Goal: Task Accomplishment & Management: Manage account settings

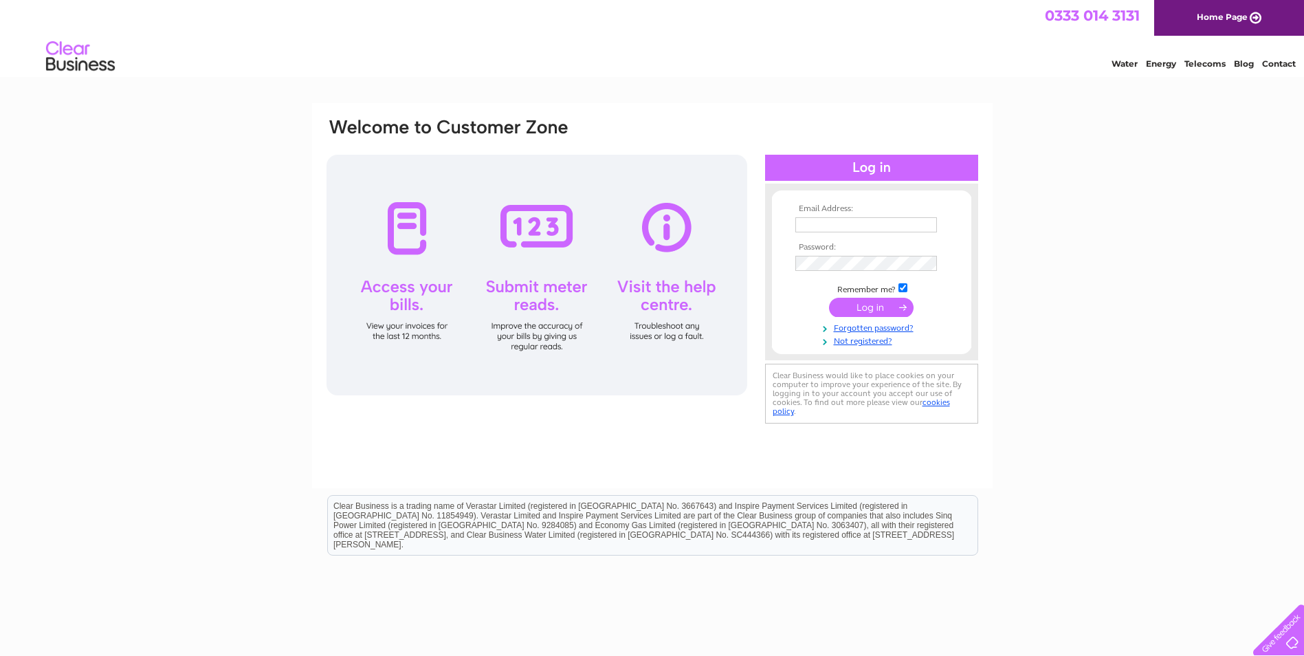
type input "chrismurray@wccproperties.co.uk"
click at [892, 302] on input "submit" at bounding box center [871, 307] width 85 height 19
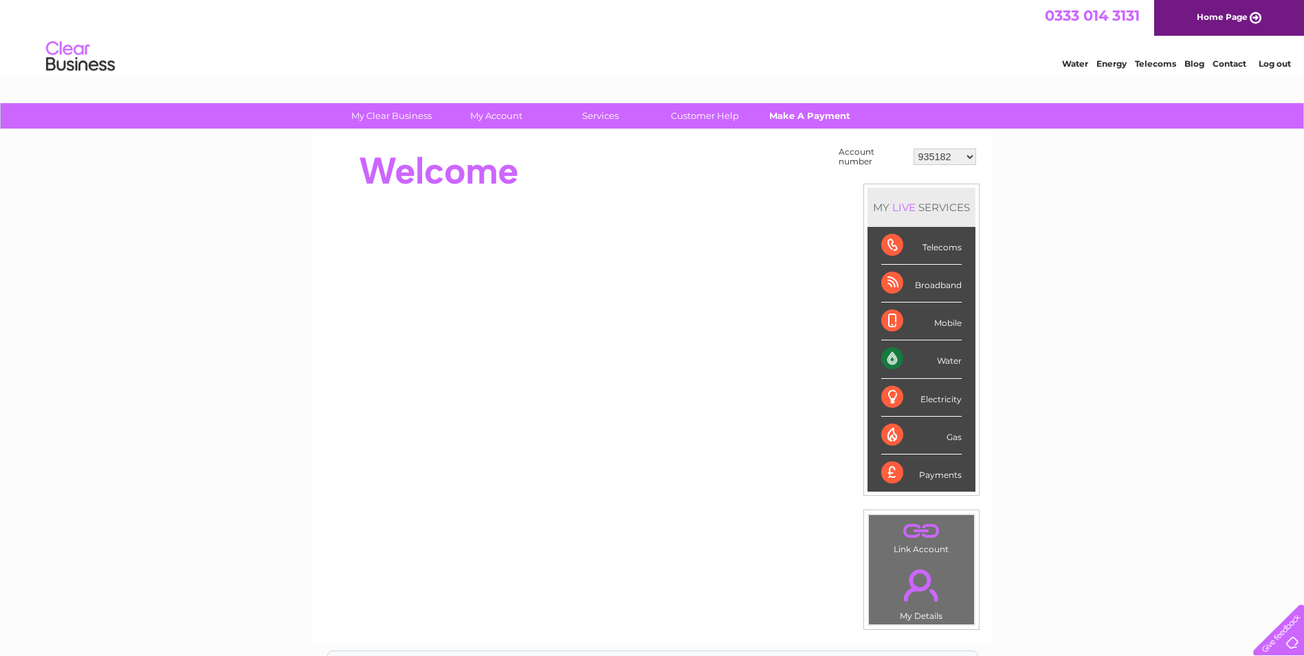
click at [797, 115] on link "Make A Payment" at bounding box center [808, 115] width 113 height 25
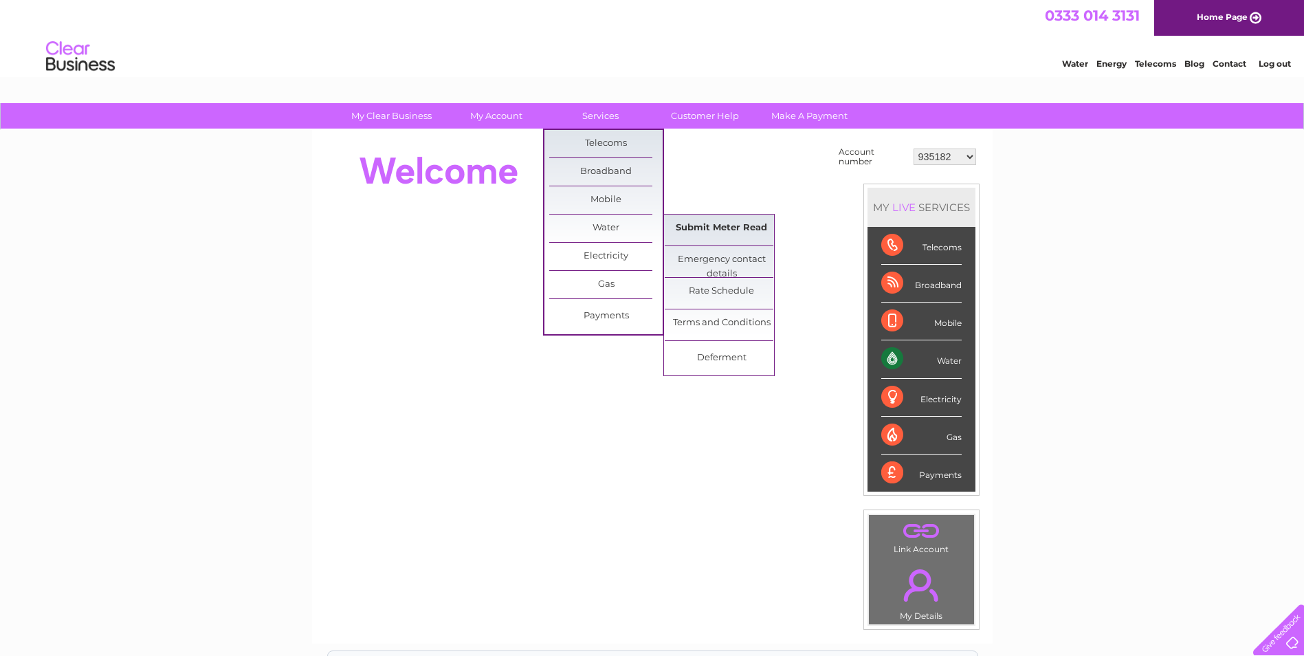
click at [698, 228] on link "Submit Meter Read" at bounding box center [721, 227] width 113 height 27
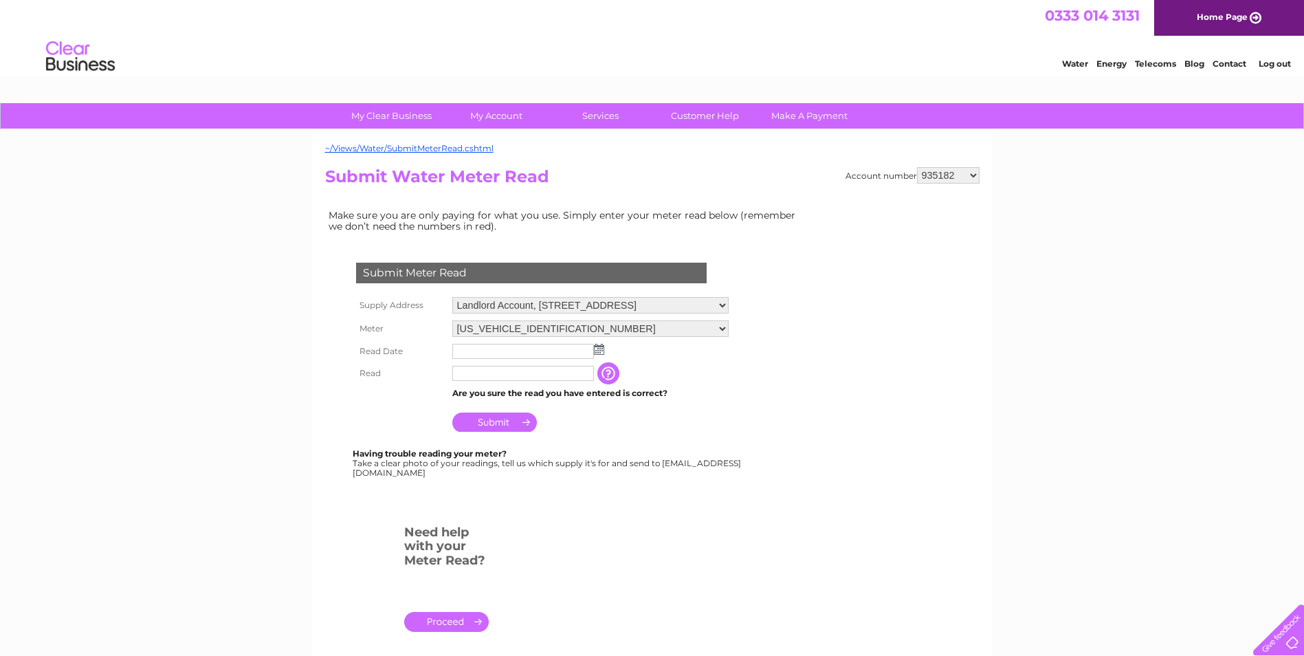
click at [601, 351] on img at bounding box center [599, 349] width 10 height 11
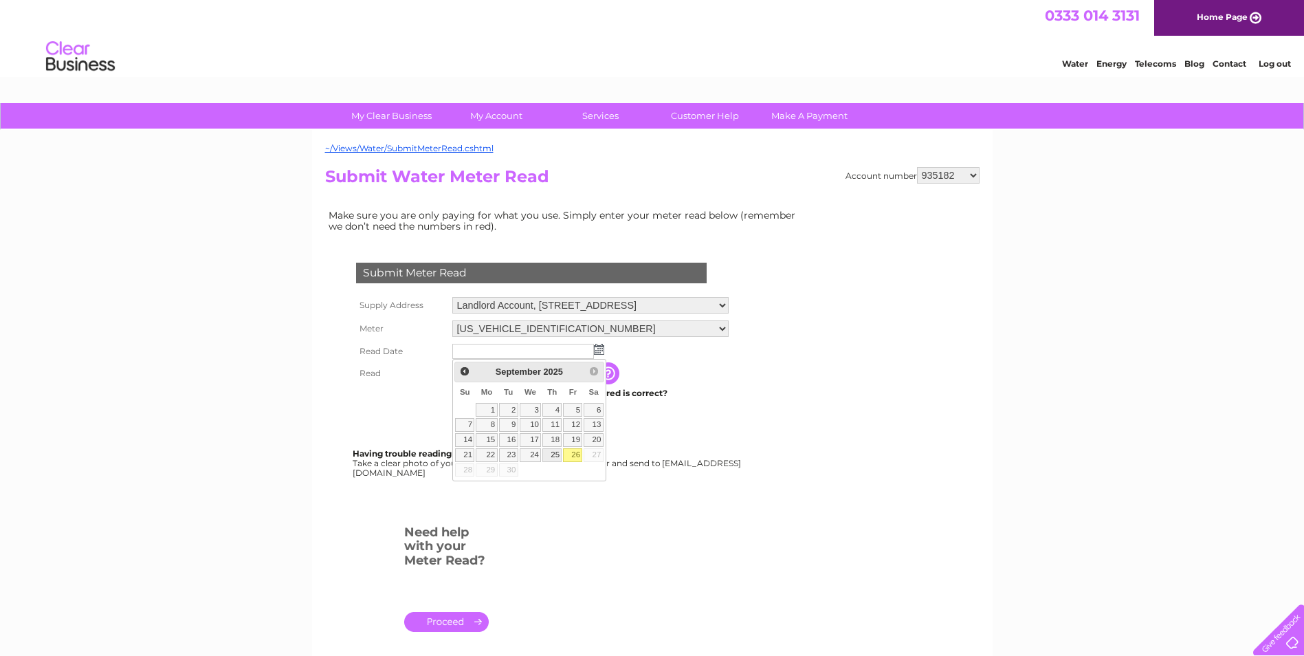
click at [556, 452] on link "25" at bounding box center [551, 455] width 19 height 14
type input "2025/09/25"
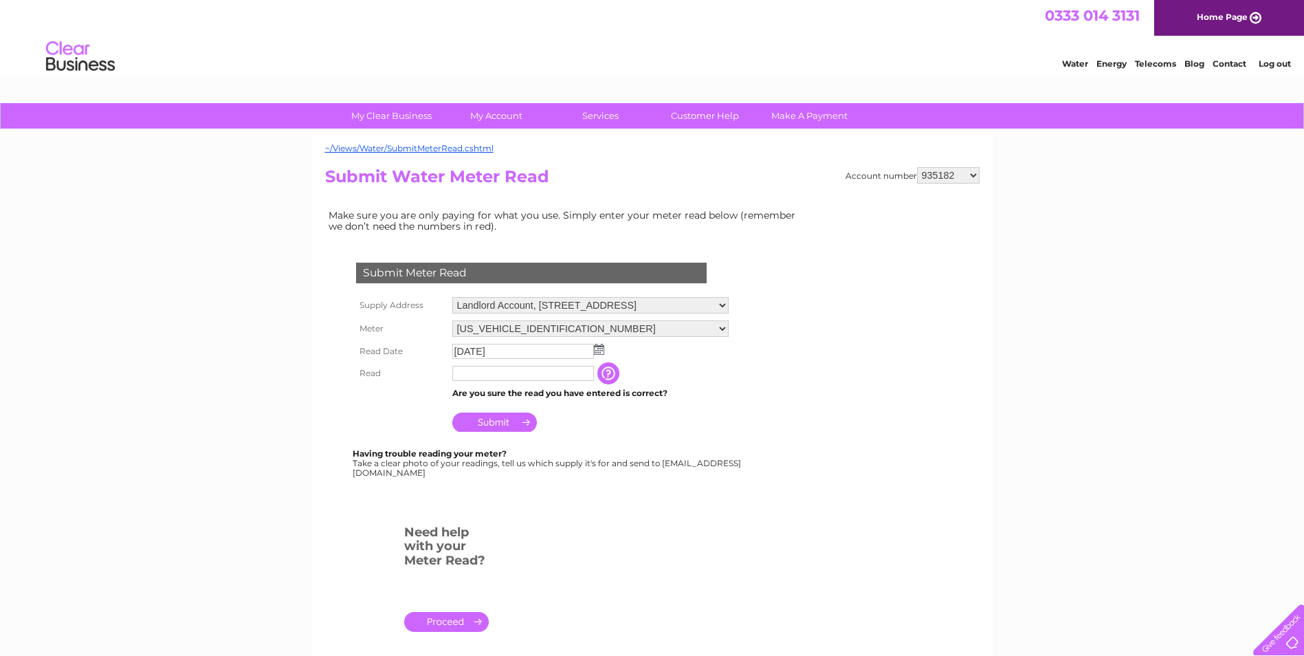
click at [582, 372] on input "text" at bounding box center [523, 373] width 142 height 15
type input "53873"
click at [499, 419] on input "Submit" at bounding box center [494, 423] width 85 height 19
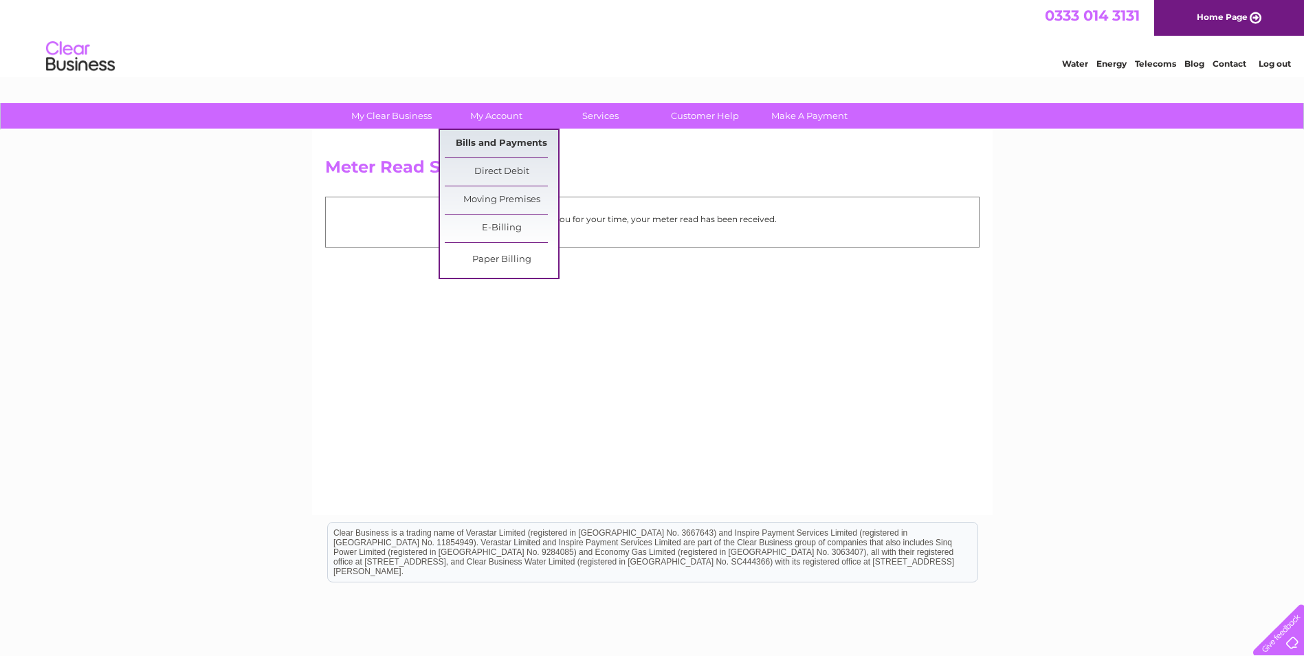
click at [511, 140] on link "Bills and Payments" at bounding box center [501, 143] width 113 height 27
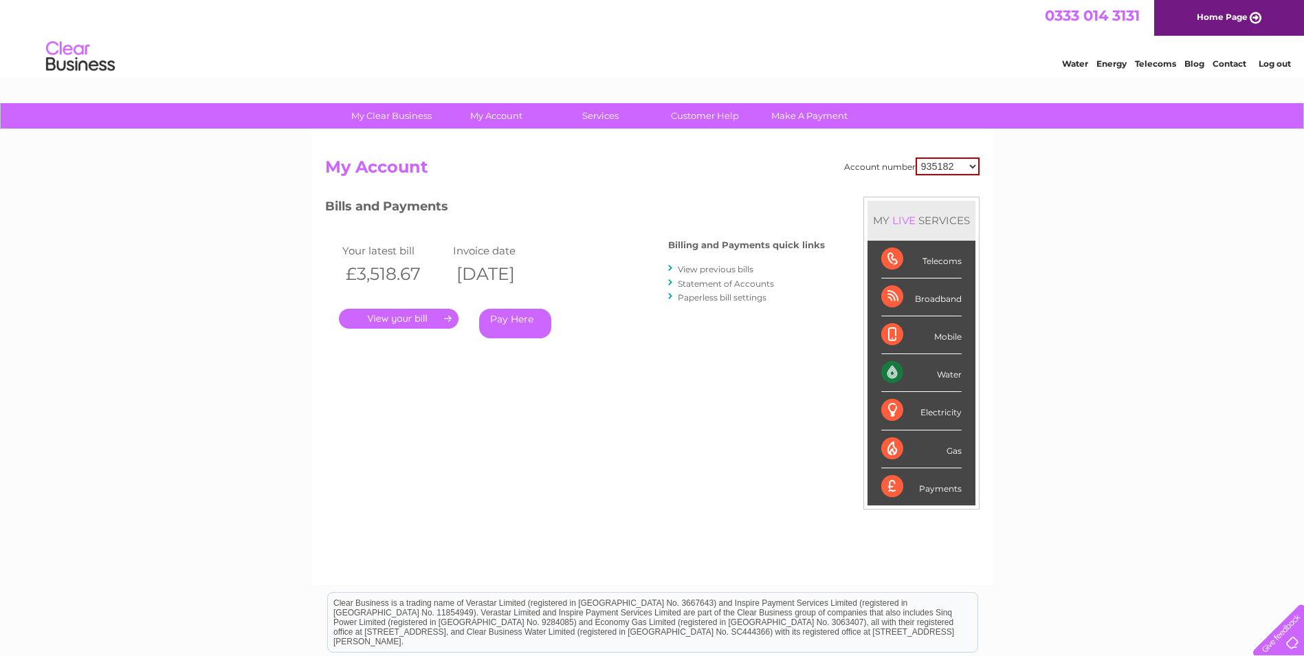
click at [415, 317] on link "." at bounding box center [399, 319] width 120 height 20
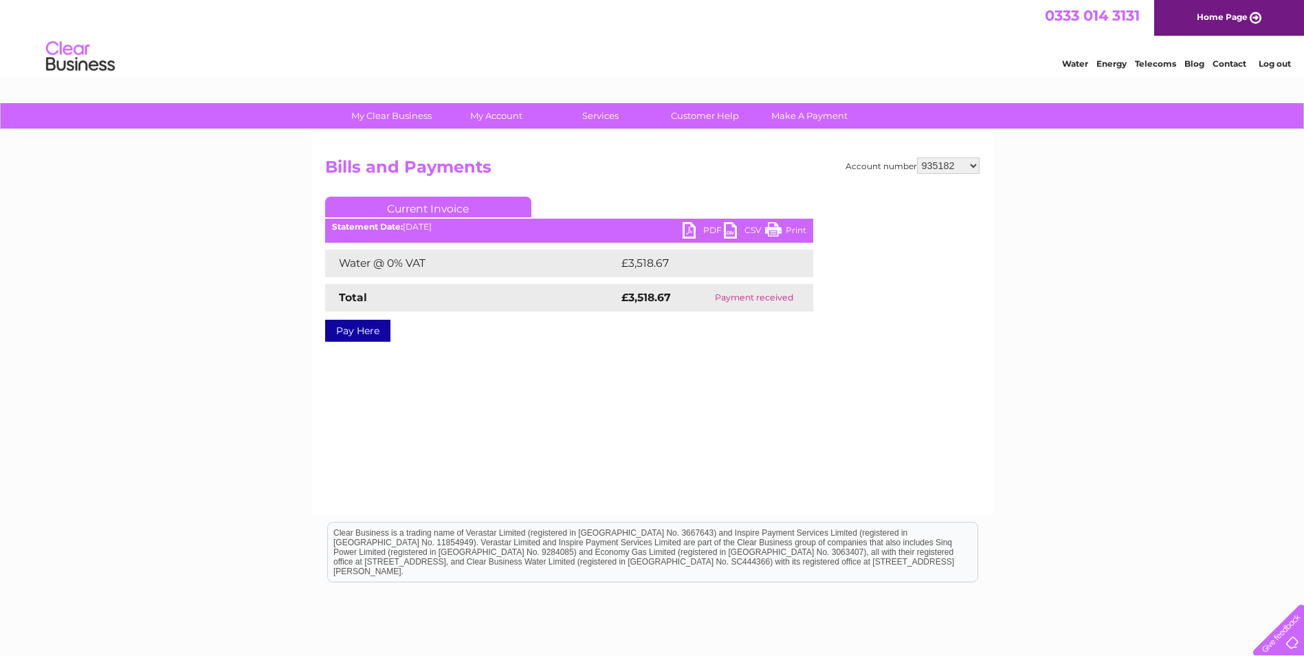
click at [693, 229] on link "PDF" at bounding box center [702, 232] width 41 height 20
click at [975, 165] on select "935182 30266866 30292710" at bounding box center [948, 165] width 63 height 16
select select "30266866"
click at [917, 157] on select "935182 30266866 30292710" at bounding box center [948, 165] width 63 height 16
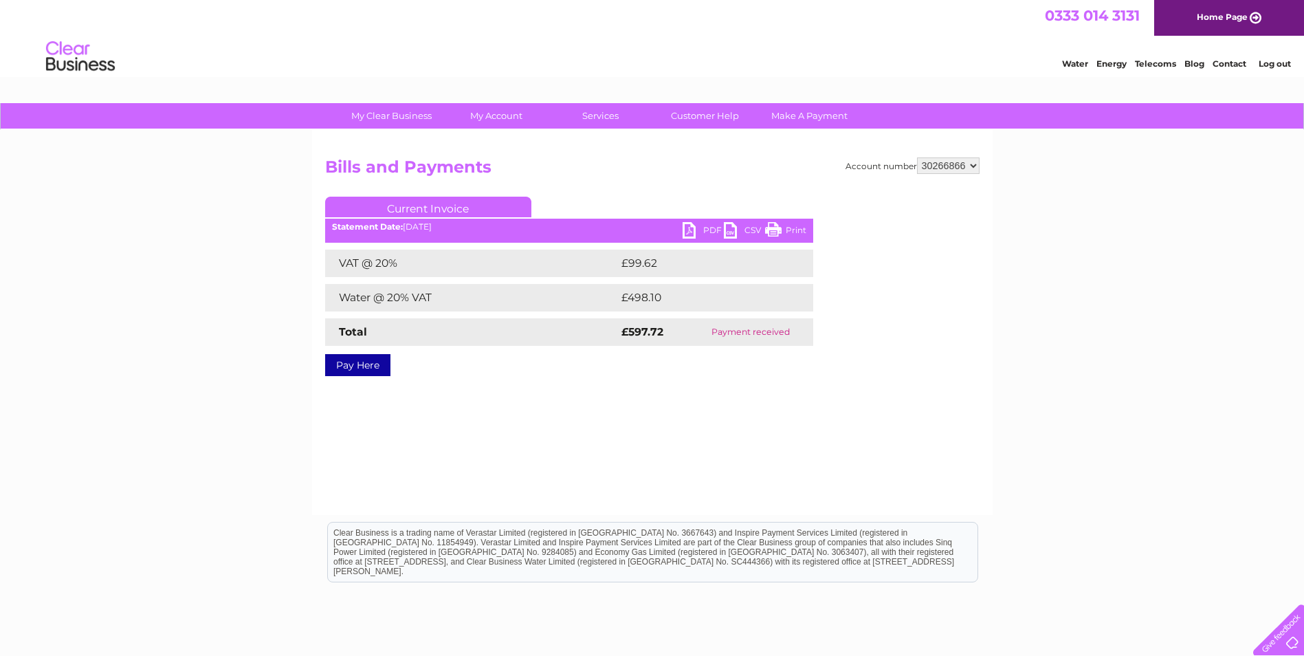
click at [973, 162] on select "935182 30266866 30292710" at bounding box center [948, 165] width 63 height 16
select select "30292710"
click at [917, 157] on select "935182 30266866 30292710" at bounding box center [948, 165] width 63 height 16
